Goal: Find specific page/section: Find specific page/section

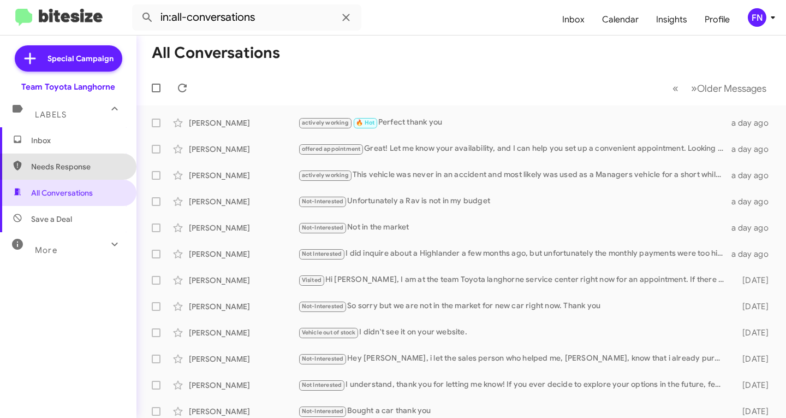
click at [76, 160] on span "Needs Response" at bounding box center [68, 166] width 137 height 26
type input "in:needs-response"
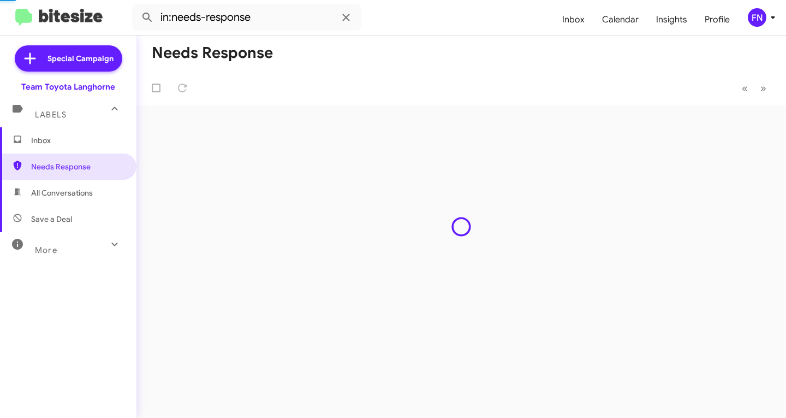
click at [79, 143] on span "Inbox" at bounding box center [77, 140] width 93 height 11
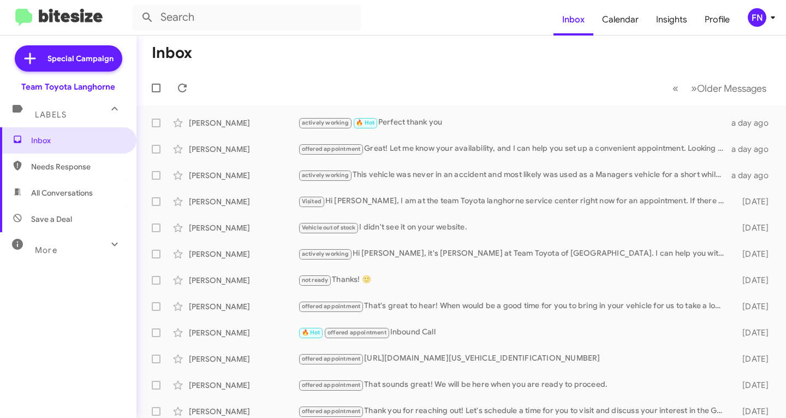
click at [91, 197] on span "All Conversations" at bounding box center [62, 192] width 62 height 11
type input "in:all-conversations"
